Goal: Task Accomplishment & Management: Use online tool/utility

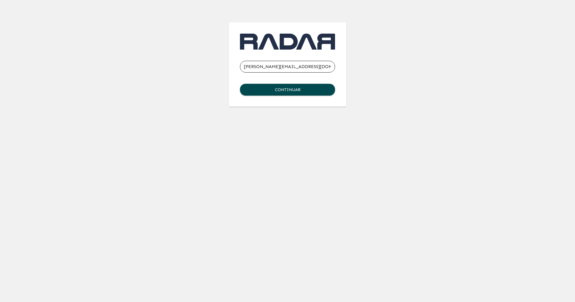
type input "[PERSON_NAME][EMAIL_ADDRESS][DOMAIN_NAME]"
click button "Continuar" at bounding box center [287, 90] width 95 height 12
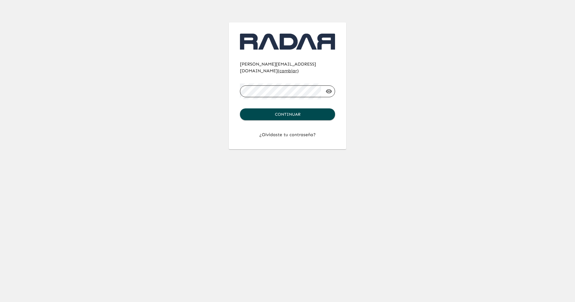
click at [240, 108] on button "Continuar" at bounding box center [287, 114] width 95 height 12
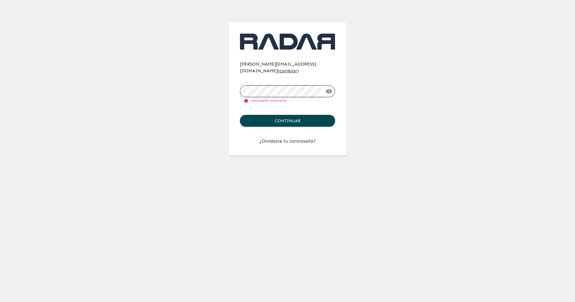
click at [297, 68] on span "cambiar" at bounding box center [289, 70] width 18 height 5
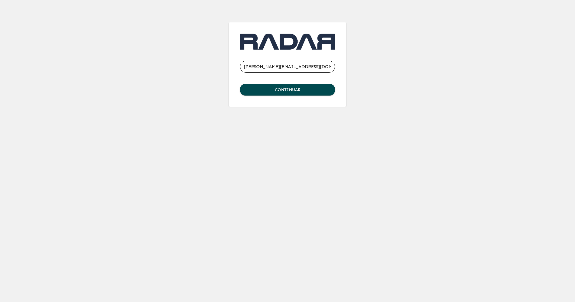
type input "[PERSON_NAME][EMAIL_ADDRESS][DOMAIN_NAME]"
click button "Continuar" at bounding box center [287, 90] width 95 height 12
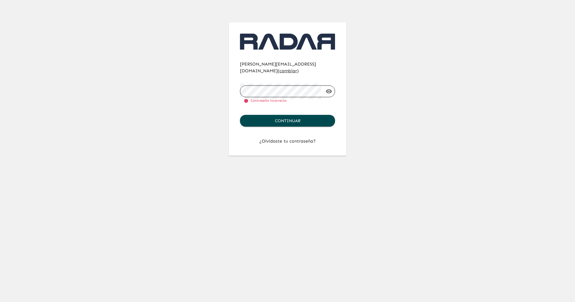
click at [240, 115] on button "Continuar" at bounding box center [287, 121] width 95 height 12
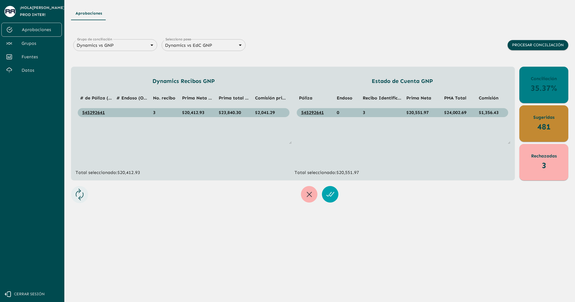
click at [22, 43] on span "Grupos" at bounding box center [40, 43] width 36 height 7
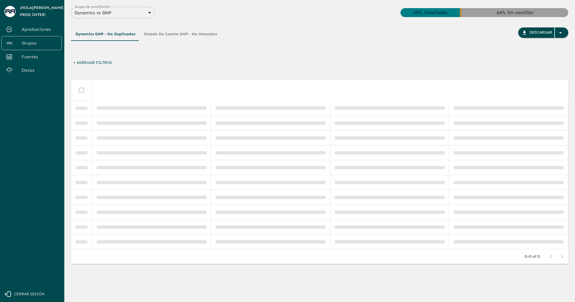
click at [85, 13] on body "Se están procesando los movimientos. Algunas acciones permanecerán deshabilitad…" at bounding box center [287, 151] width 575 height 302
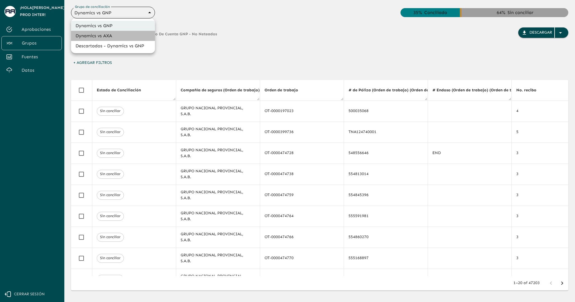
click at [93, 34] on li "Dynamics vs AXA" at bounding box center [113, 36] width 84 height 10
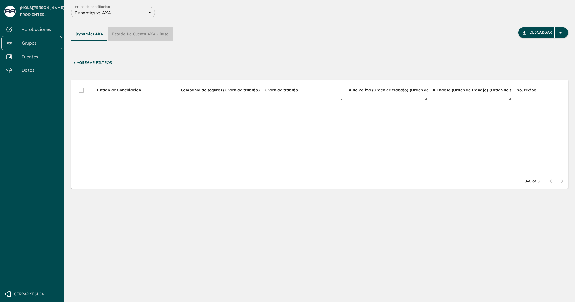
click at [124, 36] on button "Estado de cuenta AXA - Base" at bounding box center [140, 33] width 65 height 13
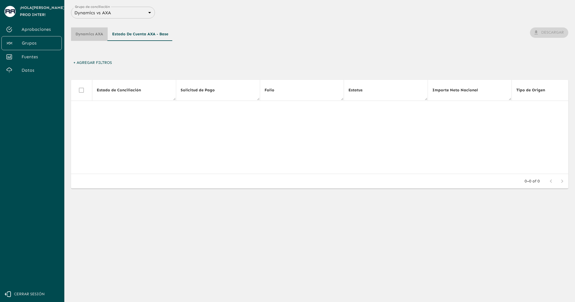
click at [92, 32] on button "Dynamics AXA" at bounding box center [89, 33] width 37 height 13
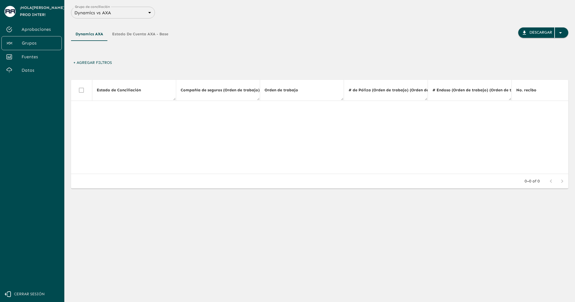
click at [127, 35] on button "Estado de cuenta AXA - Base" at bounding box center [140, 33] width 65 height 13
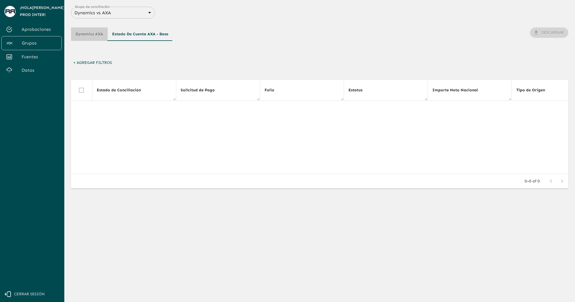
click at [94, 39] on button "Dynamics AXA" at bounding box center [89, 33] width 37 height 13
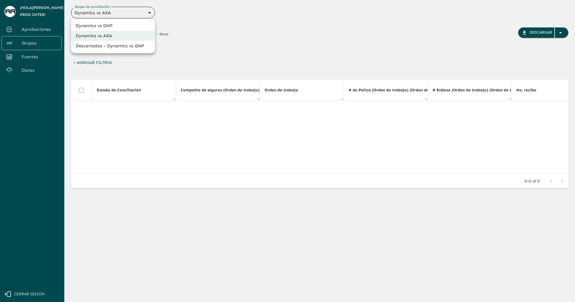
click at [105, 13] on body "Se están procesando los movimientos. Algunas acciones permanecerán deshabilitad…" at bounding box center [287, 151] width 575 height 302
click at [107, 24] on li "Dynamics vs GNP" at bounding box center [113, 26] width 84 height 10
type input "6848843415205559d9cb70b5"
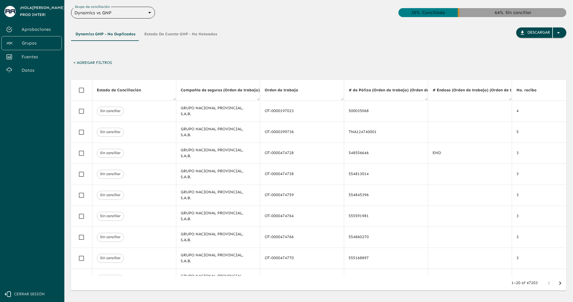
click at [162, 26] on div "Dynamics GNP - No Duplicados Estado de Cuenta GNP - No Neteados Descargar" at bounding box center [318, 37] width 495 height 39
click at [173, 34] on button "Estado de Cuenta GNP - No Neteados" at bounding box center [181, 33] width 82 height 13
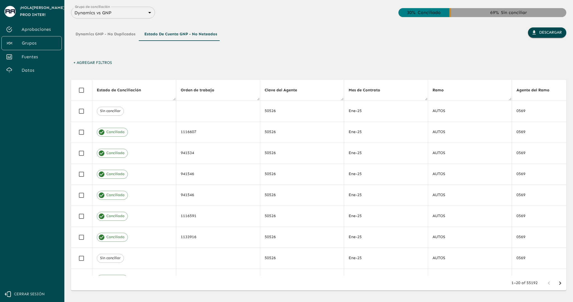
click at [163, 54] on div "Dynamics GNP - No Duplicados Estado de Cuenta GNP - No Neteados" at bounding box center [146, 42] width 151 height 30
click at [27, 55] on span "Fuentes" at bounding box center [40, 56] width 36 height 7
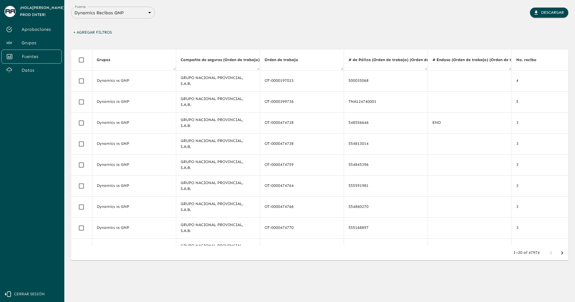
click at [41, 49] on link "Grupos" at bounding box center [31, 42] width 60 height 13
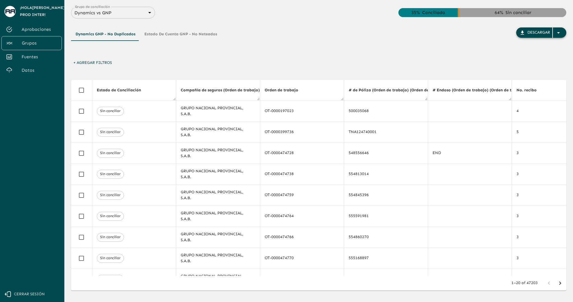
click at [559, 31] on icon "button" at bounding box center [558, 32] width 7 height 7
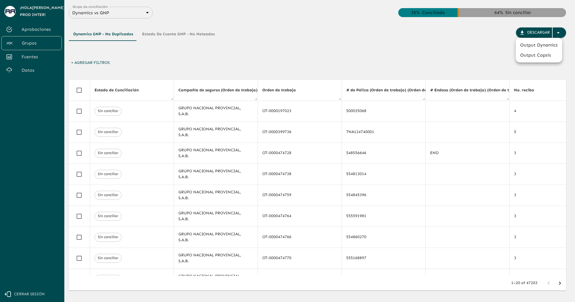
click at [480, 47] on div at bounding box center [287, 151] width 575 height 302
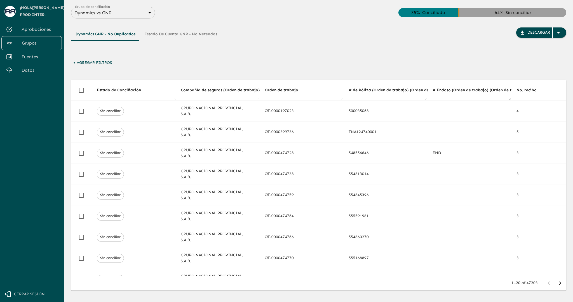
click at [27, 69] on span "Datos" at bounding box center [40, 70] width 36 height 7
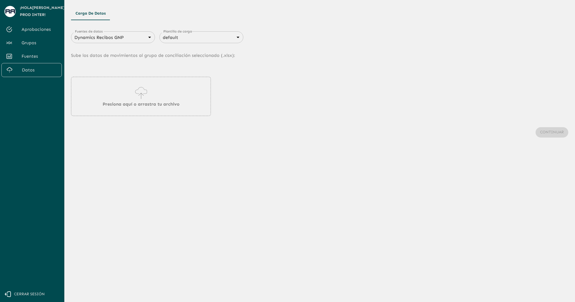
click at [115, 39] on body "Se están procesando los movimientos. Algunas acciones permanecerán deshabilitad…" at bounding box center [287, 151] width 575 height 302
click at [175, 59] on div at bounding box center [287, 151] width 575 height 302
drag, startPoint x: 149, startPoint y: 56, endPoint x: 207, endPoint y: 55, distance: 57.4
click at [207, 55] on p "Sube los datos de movimientos al grupo de conciliación seleccionado (. xlsx ):" at bounding box center [320, 55] width 498 height 25
click at [244, 55] on p "Sube los datos de movimientos al grupo de conciliación seleccionado (. xlsx ):" at bounding box center [320, 55] width 498 height 25
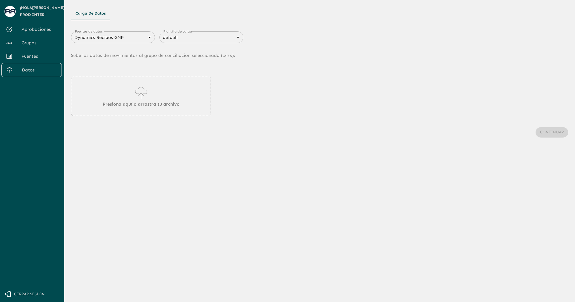
click at [235, 55] on p "Sube los datos de movimientos al grupo de conciliación seleccionado (. xlsx ):" at bounding box center [320, 55] width 498 height 25
